Goal: Register for event/course

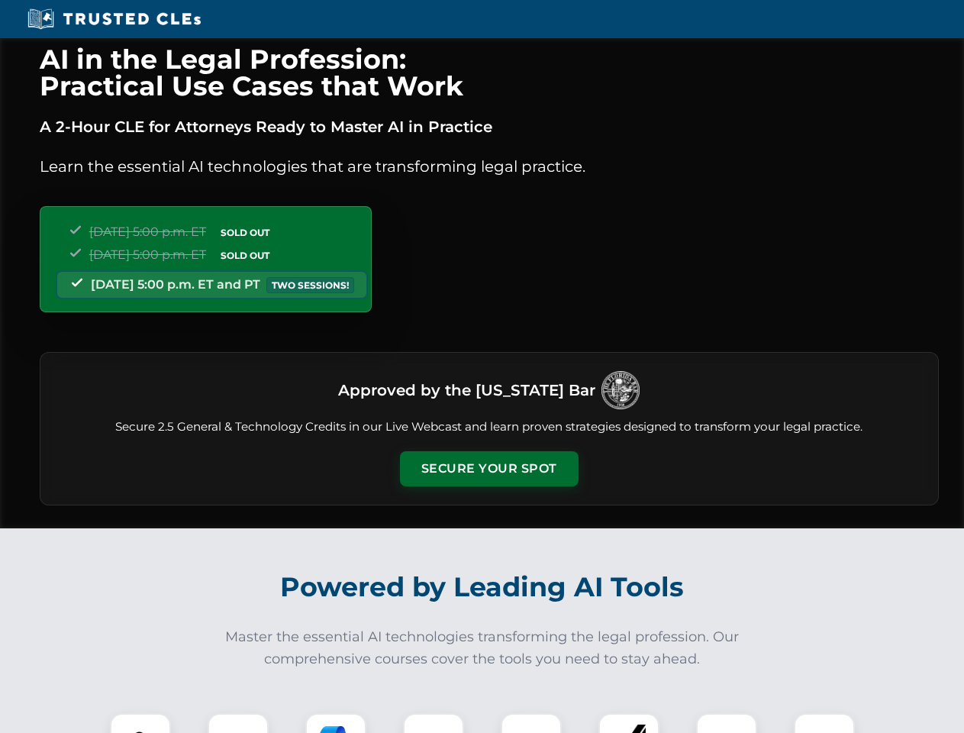
click at [488, 469] on button "Secure Your Spot" at bounding box center [489, 468] width 179 height 35
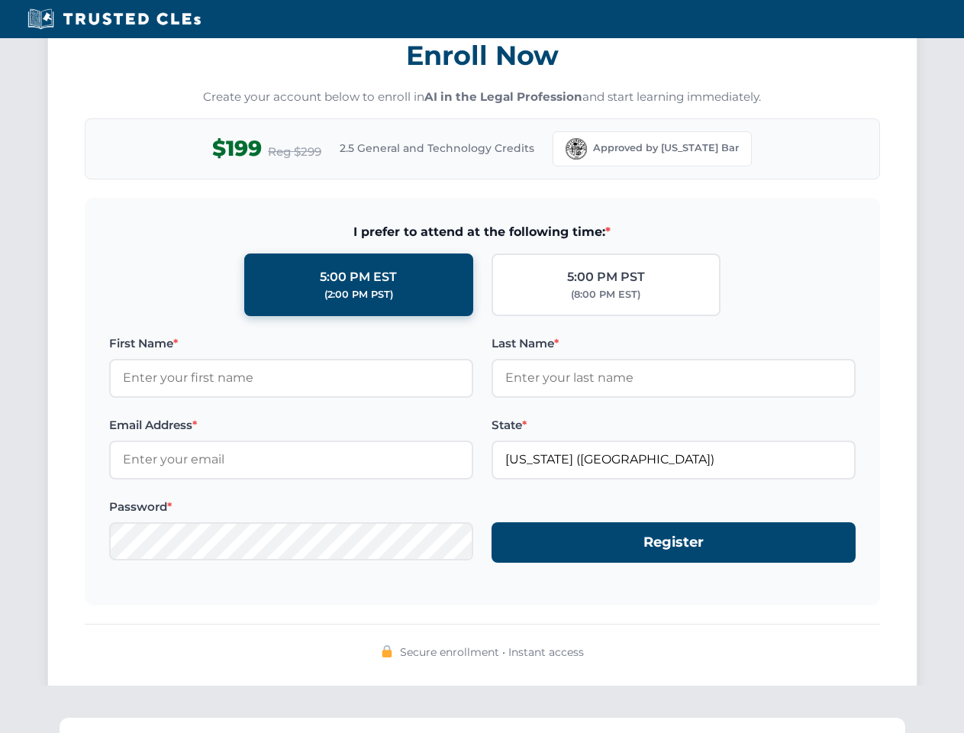
scroll to position [1498, 0]
